Goal: Task Accomplishment & Management: Complete application form

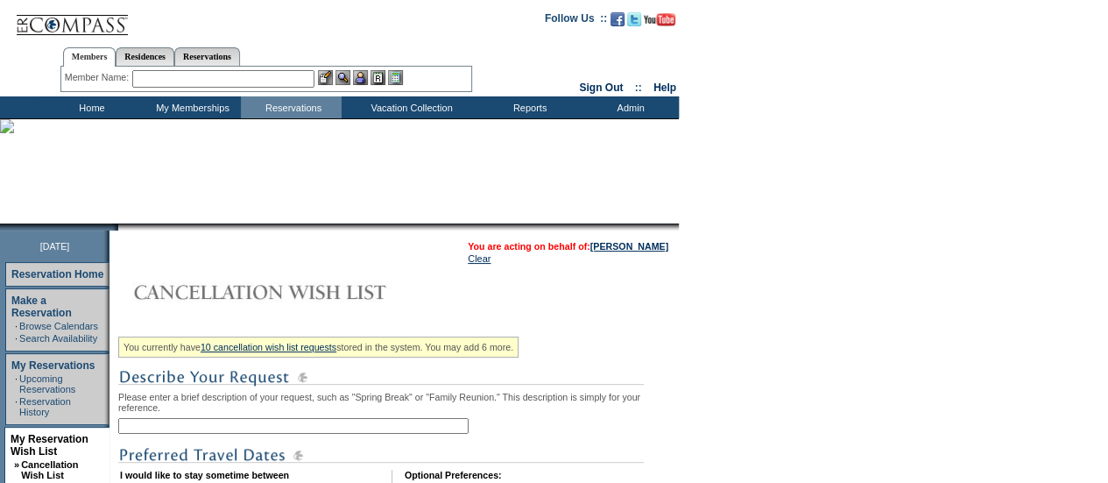
scroll to position [141, 0]
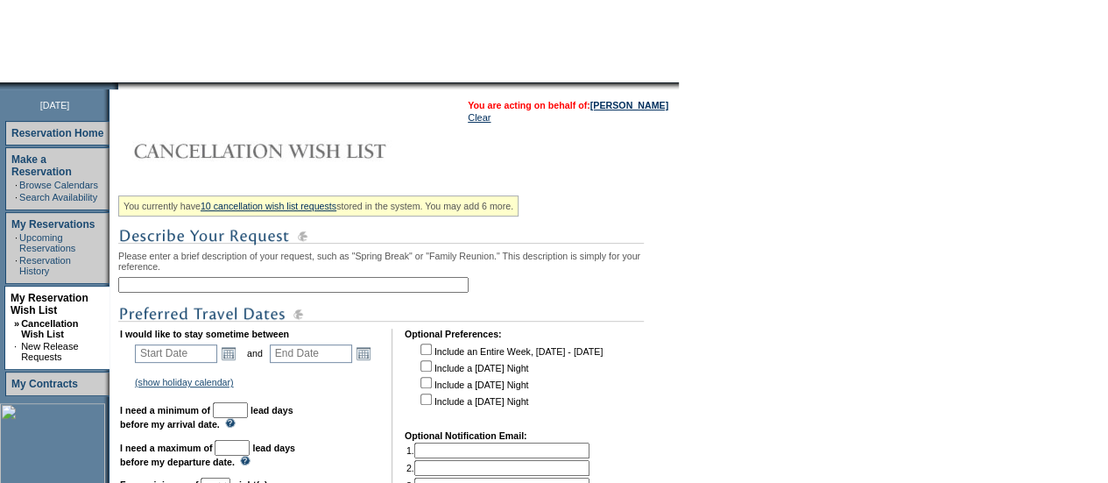
click at [166, 281] on input "text" at bounding box center [293, 285] width 350 height 16
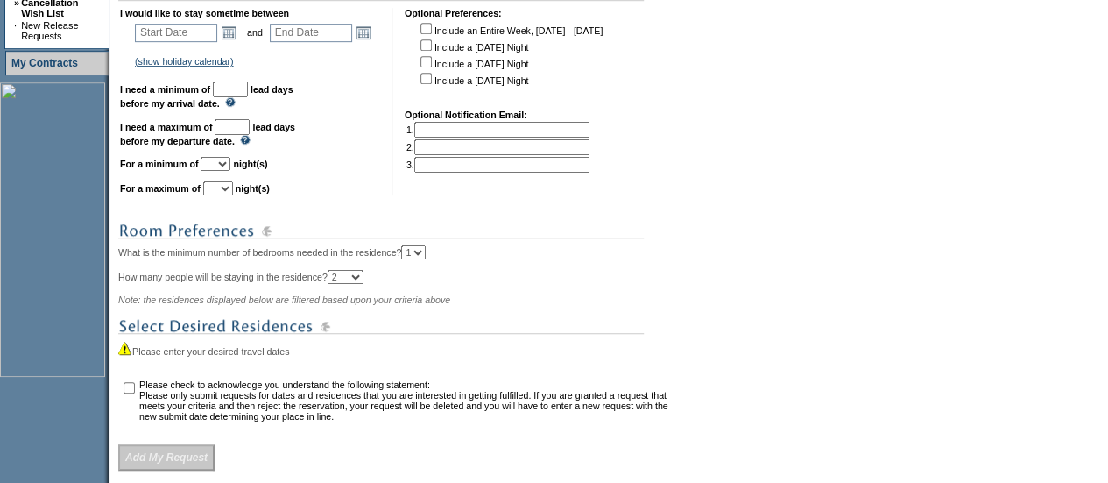
scroll to position [262, 0]
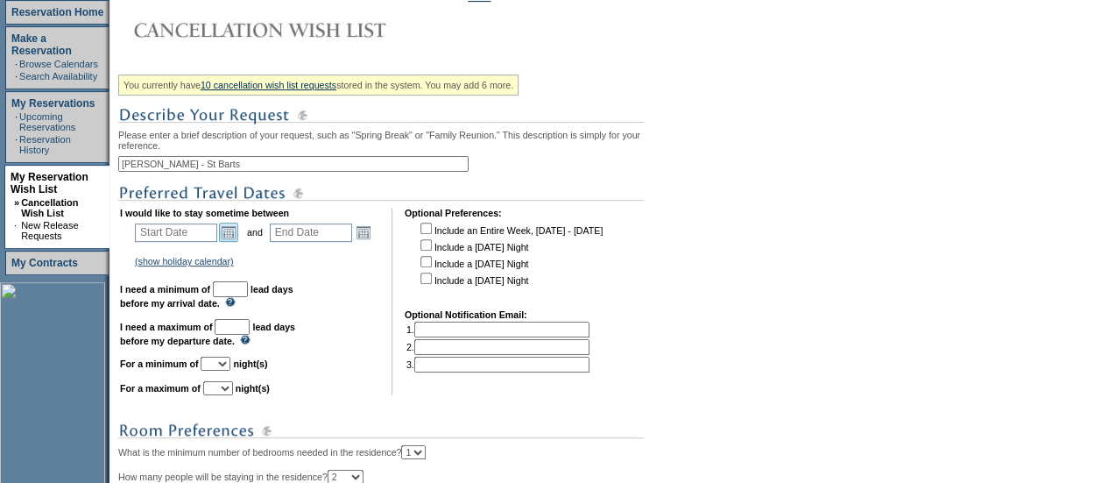
type input "[PERSON_NAME] - St Barts"
click at [233, 233] on link "Open the calendar popup." at bounding box center [228, 232] width 19 height 19
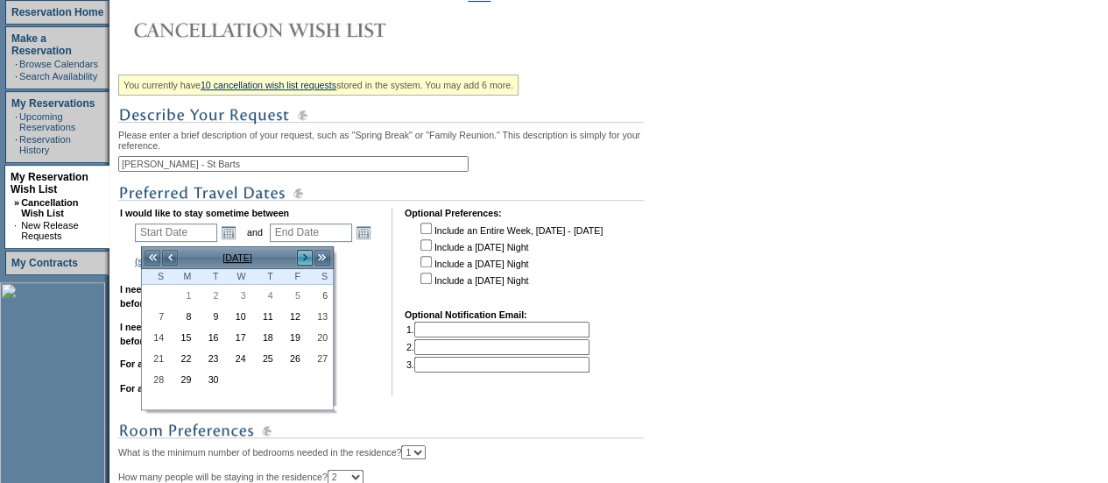
click at [305, 253] on link ">" at bounding box center [305, 258] width 18 height 18
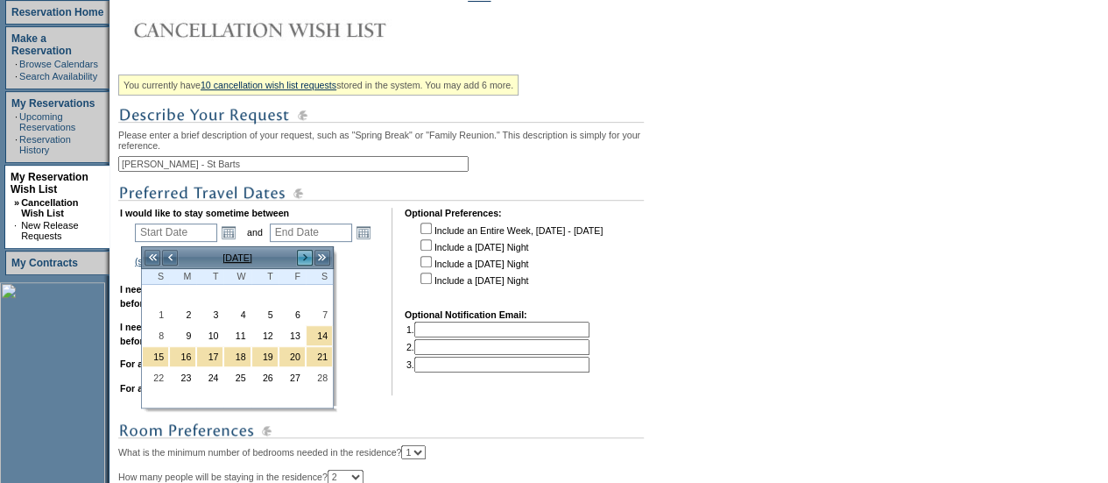
click at [305, 253] on link ">" at bounding box center [305, 258] width 18 height 18
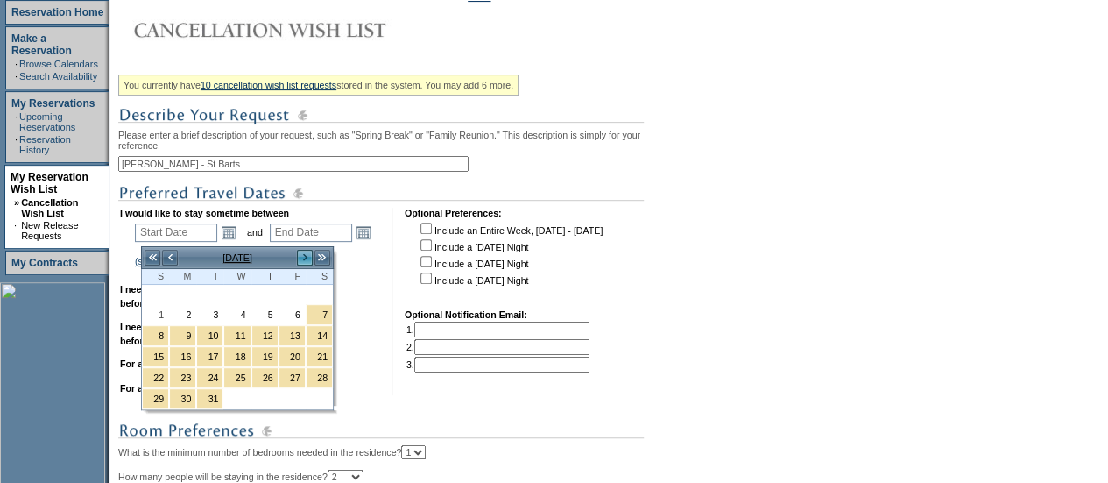
click at [305, 253] on link ">" at bounding box center [305, 258] width 18 height 18
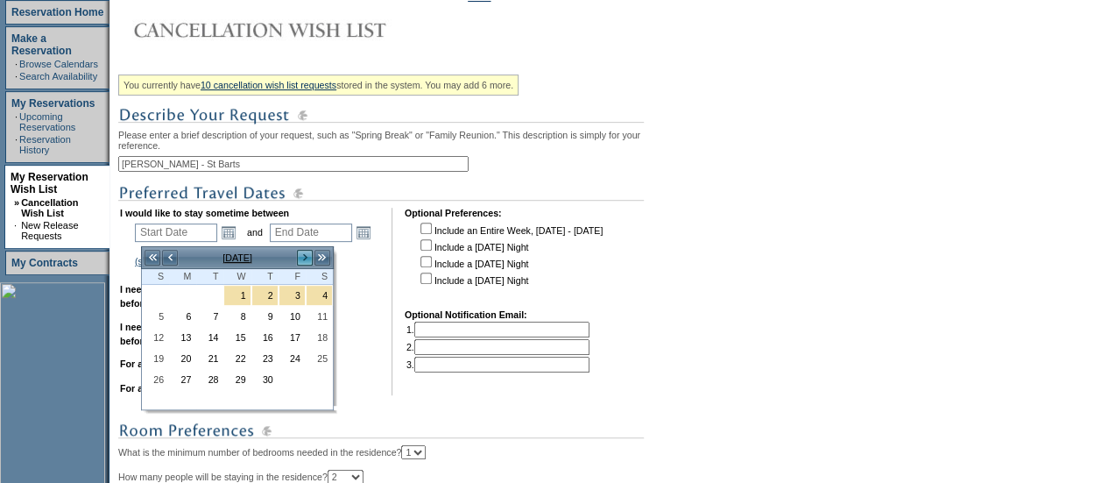
click at [305, 253] on link ">" at bounding box center [305, 258] width 18 height 18
click at [244, 355] on link "20" at bounding box center [236, 358] width 25 height 19
type input "[DATE]"
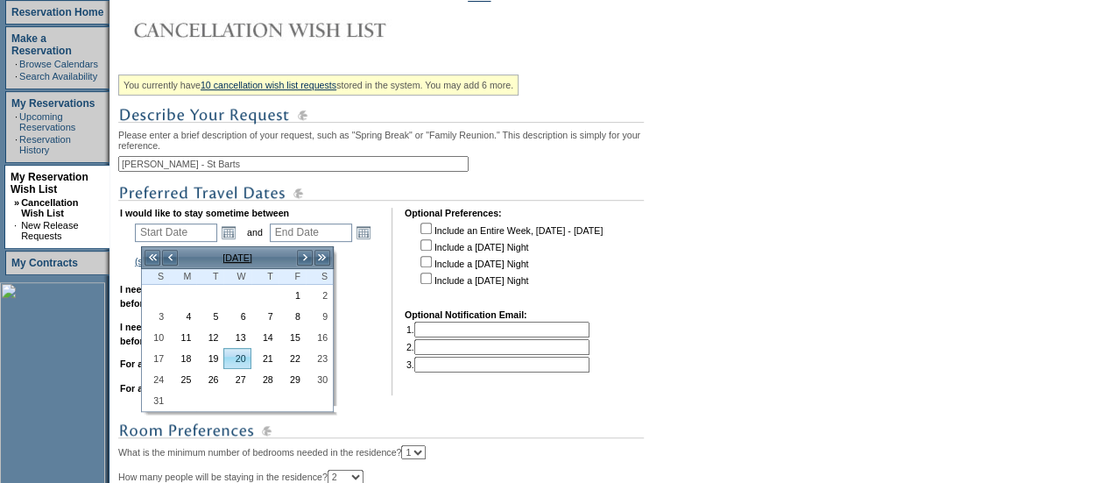
type input "[DATE]"
type input "261"
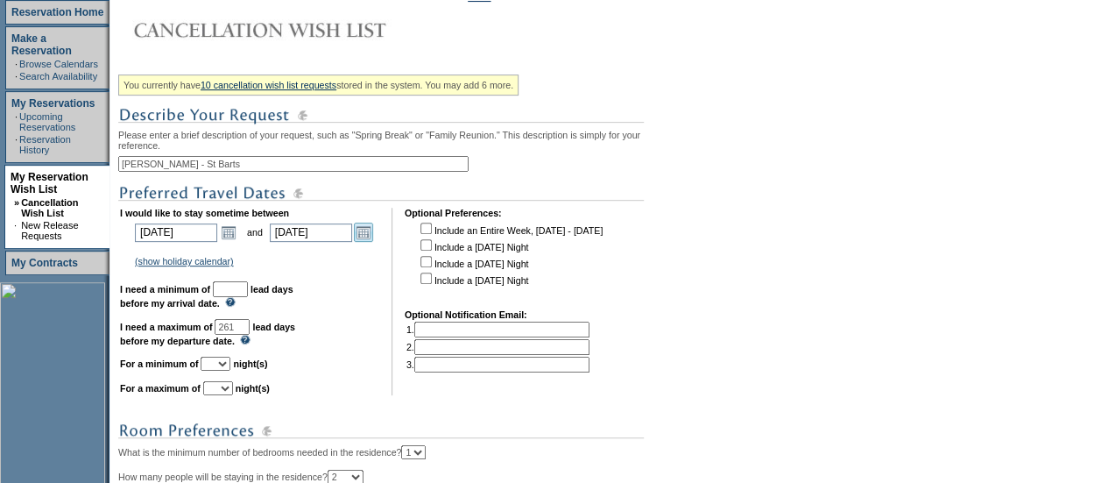
click at [371, 242] on link "Open the calendar popup." at bounding box center [363, 232] width 19 height 19
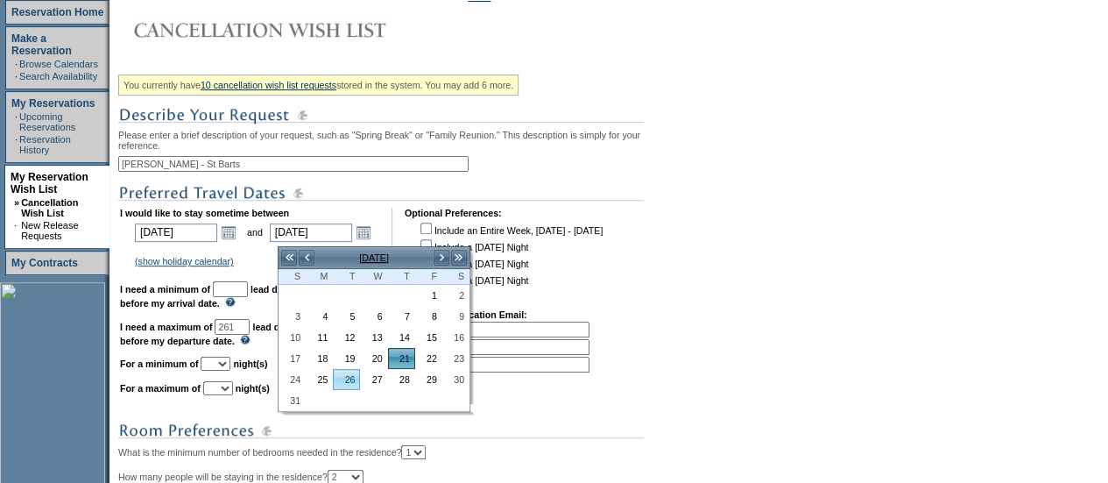
click at [328, 371] on link "25" at bounding box center [319, 379] width 25 height 19
type input "[DATE]"
type input "265"
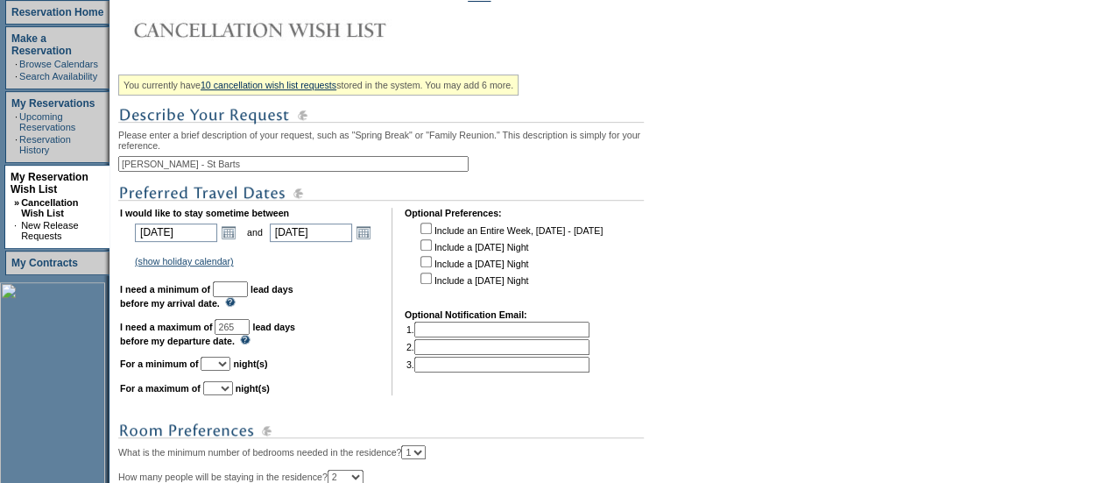
click at [248, 294] on input "text" at bounding box center [230, 289] width 35 height 16
type input "30"
click at [230, 365] on select "1 2 3 4 5 6 7 8 9 10 11 12 13 14" at bounding box center [216, 364] width 30 height 14
select select "5"
click at [222, 364] on select "1 2 3 4 5 6 7 8 9 10 11 12 13 14" at bounding box center [216, 364] width 30 height 14
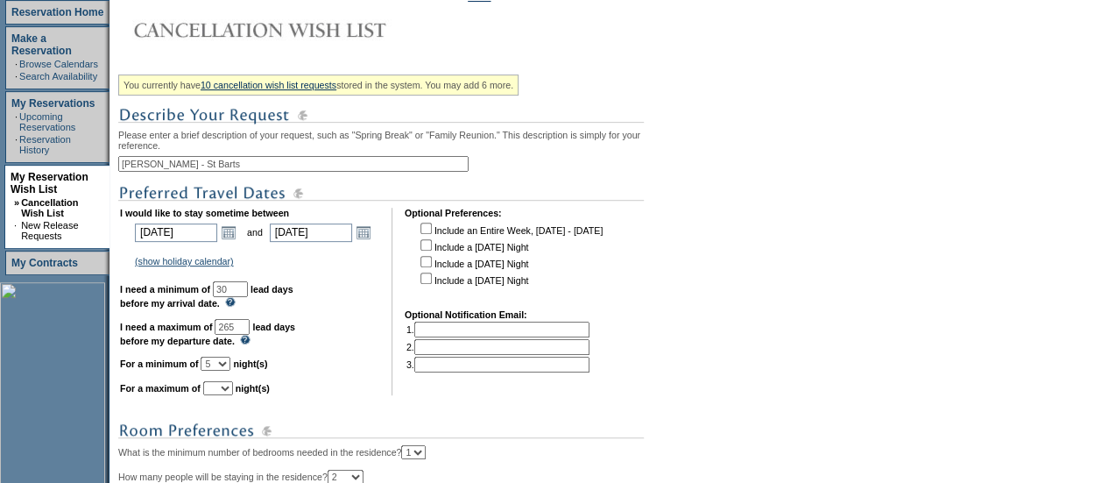
click at [233, 395] on select "1 2 3 4 5 6 7 8 9 10 11 12 13 14" at bounding box center [218, 388] width 30 height 14
select select "5"
click at [224, 389] on select "1 2 3 4 5 6 7 8 9 10 11 12 13 14" at bounding box center [218, 388] width 30 height 14
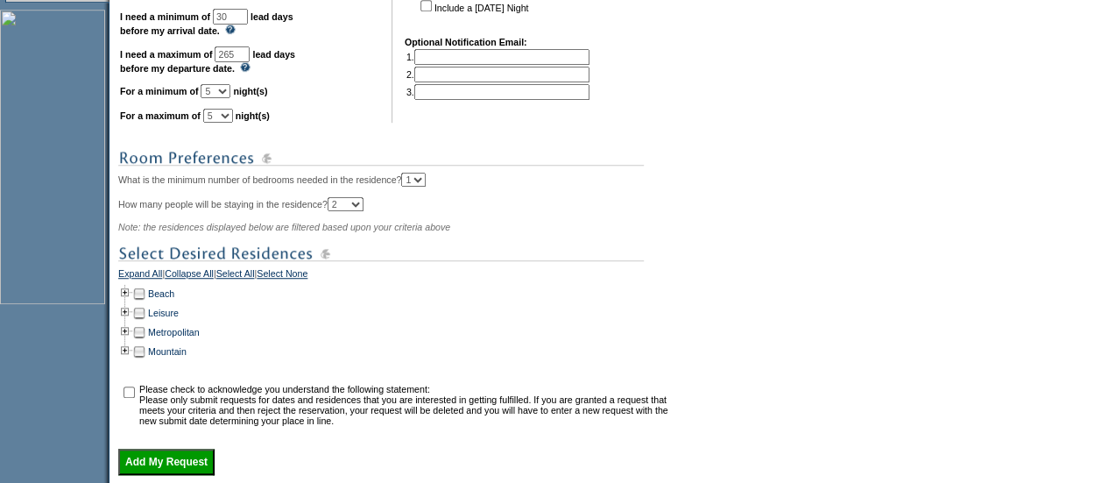
scroll to position [534, 0]
click at [126, 304] on td at bounding box center [125, 294] width 14 height 19
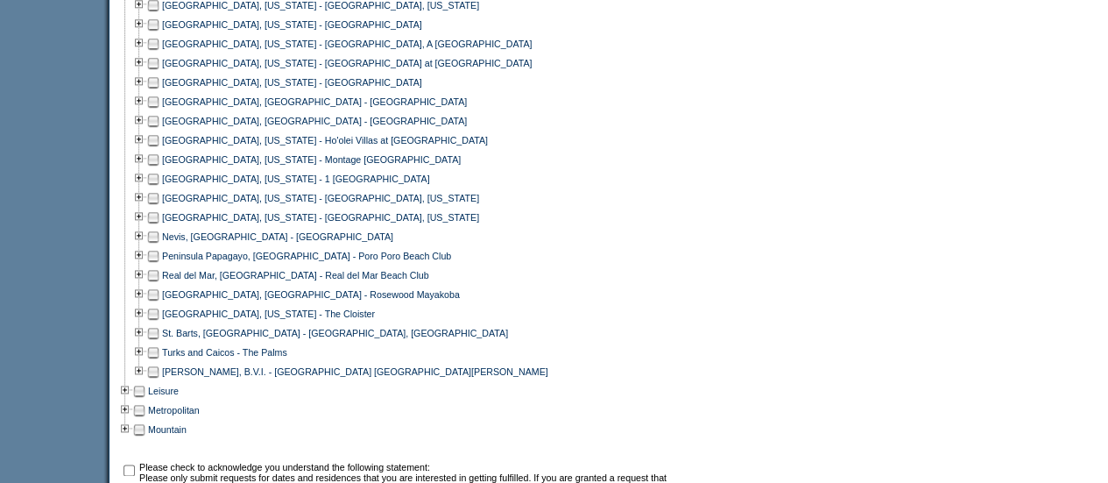
scroll to position [970, 0]
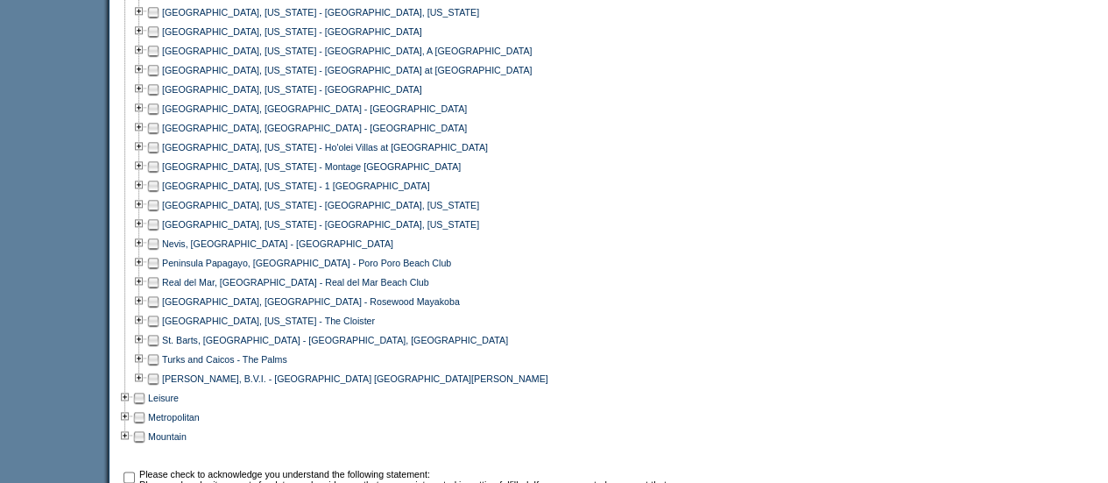
click at [160, 350] on td at bounding box center [153, 339] width 14 height 19
click at [145, 346] on td at bounding box center [139, 339] width 14 height 19
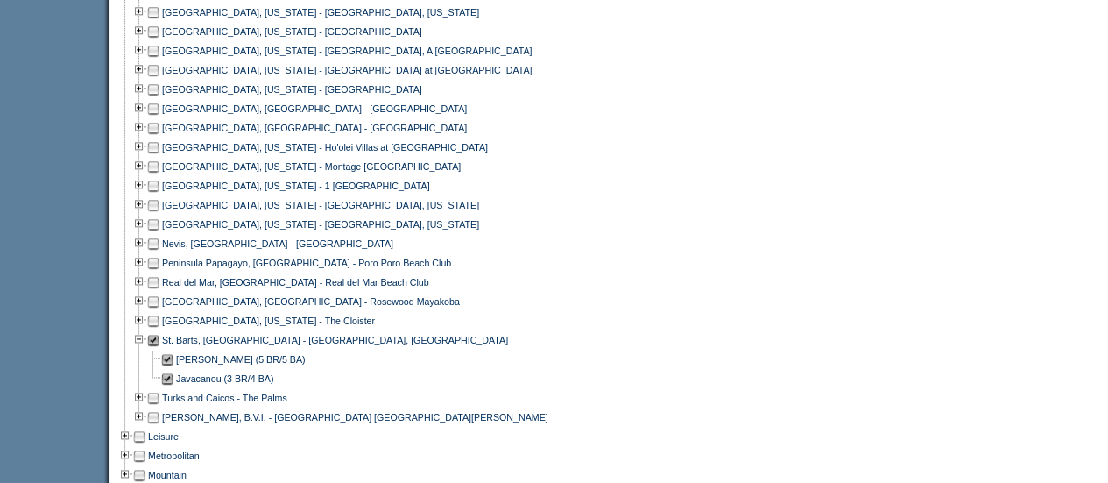
click at [145, 346] on td at bounding box center [139, 339] width 14 height 19
